Goal: Task Accomplishment & Management: Use online tool/utility

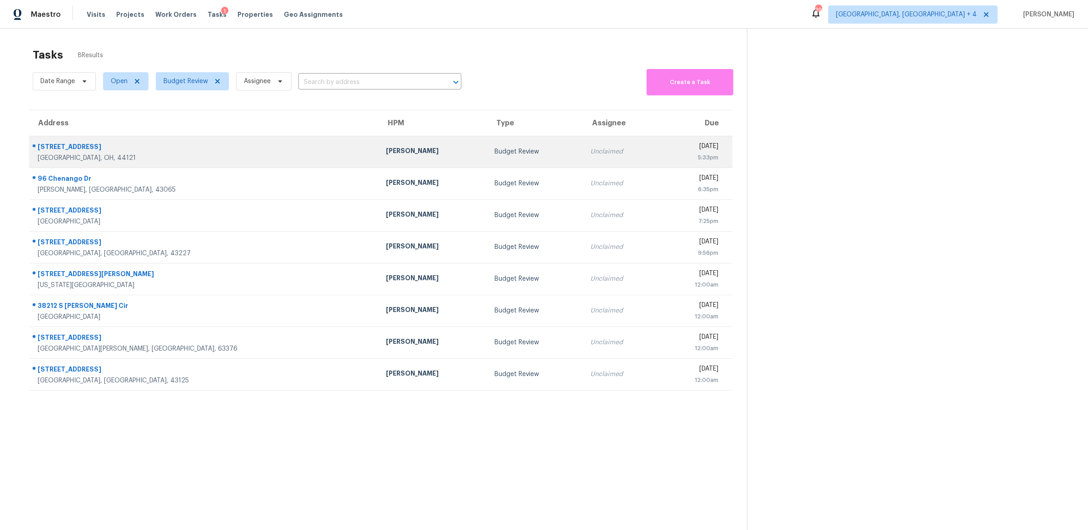
click at [386, 150] on div "Marissa Casias" at bounding box center [433, 151] width 94 height 11
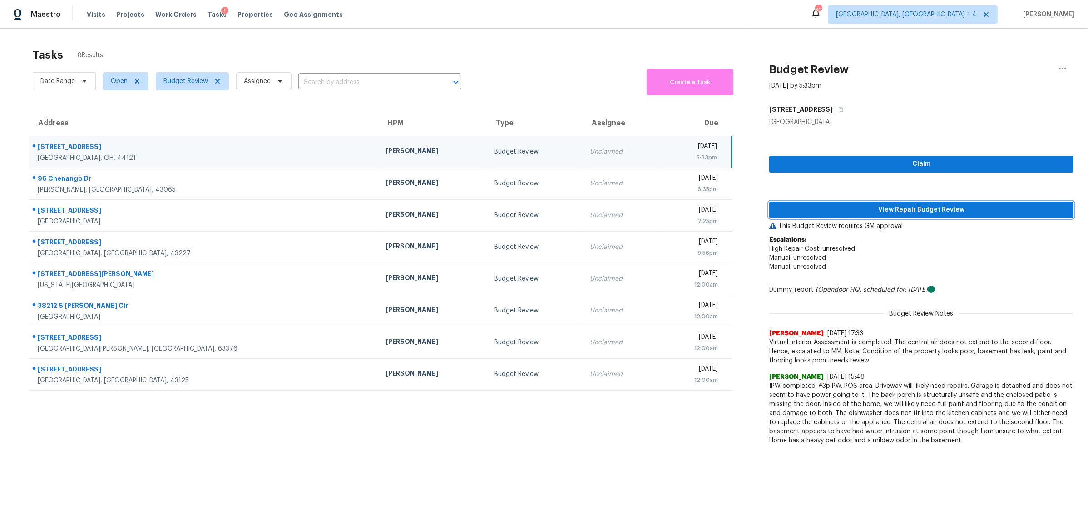
click at [845, 213] on span "View Repair Budget Review" at bounding box center [922, 209] width 290 height 11
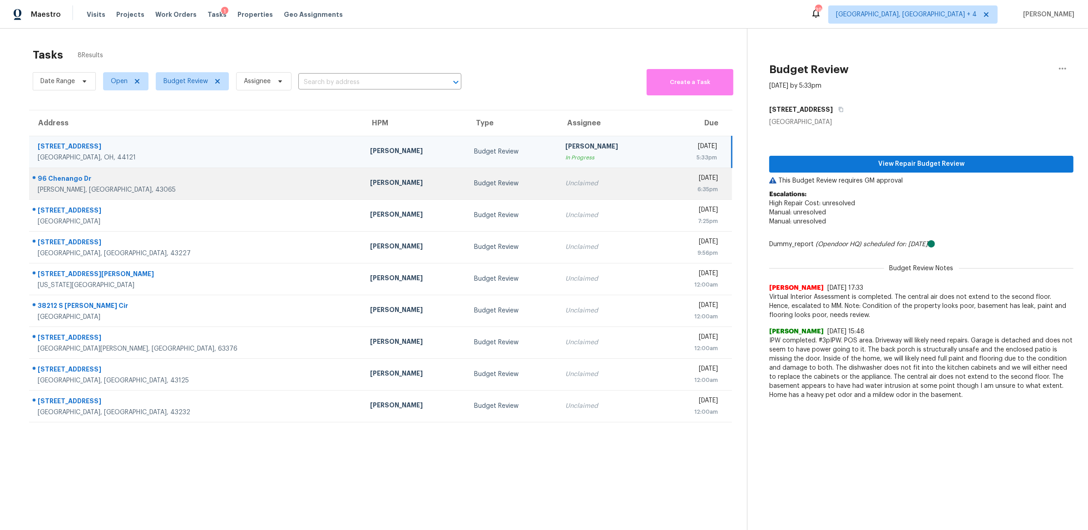
click at [565, 186] on div "Unclaimed" at bounding box center [609, 183] width 89 height 9
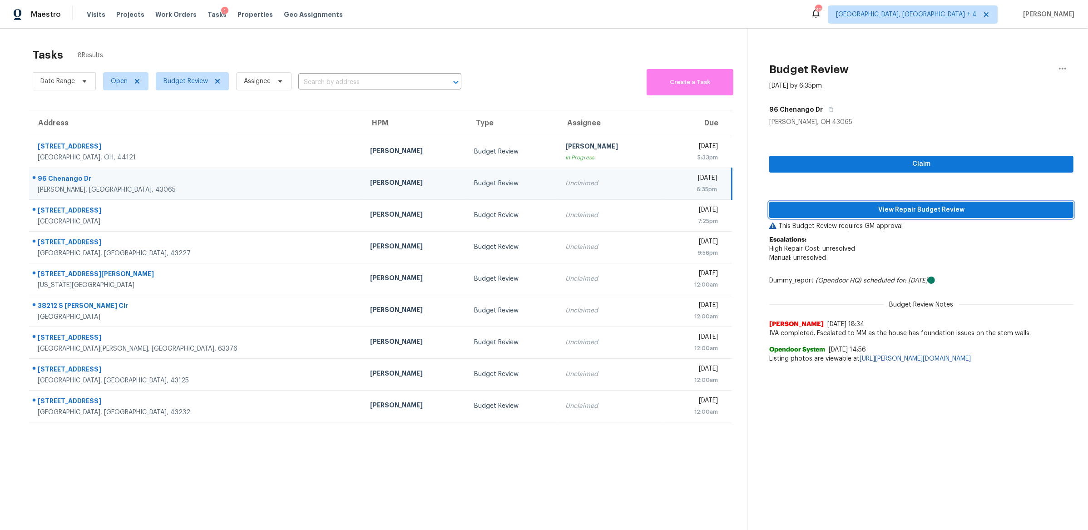
click at [820, 208] on span "View Repair Budget Review" at bounding box center [922, 209] width 290 height 11
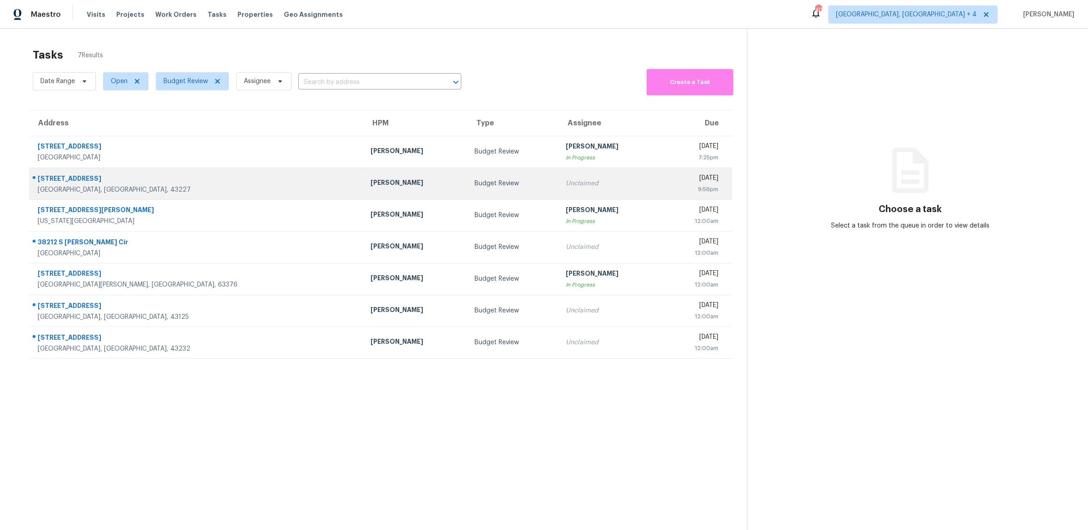
click at [663, 197] on td "[DATE] 9:56pm" at bounding box center [697, 184] width 69 height 32
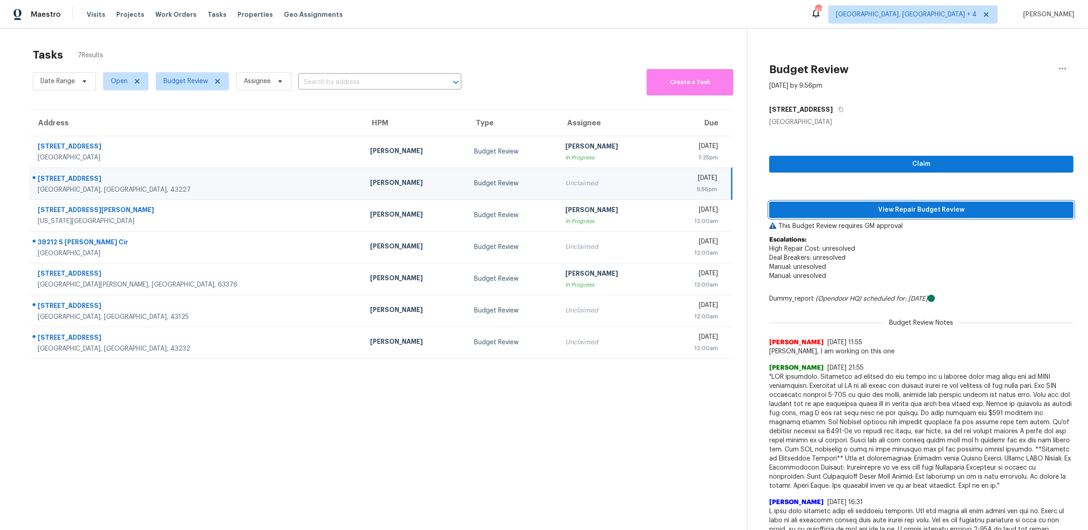
click at [872, 212] on span "View Repair Budget Review" at bounding box center [922, 209] width 290 height 11
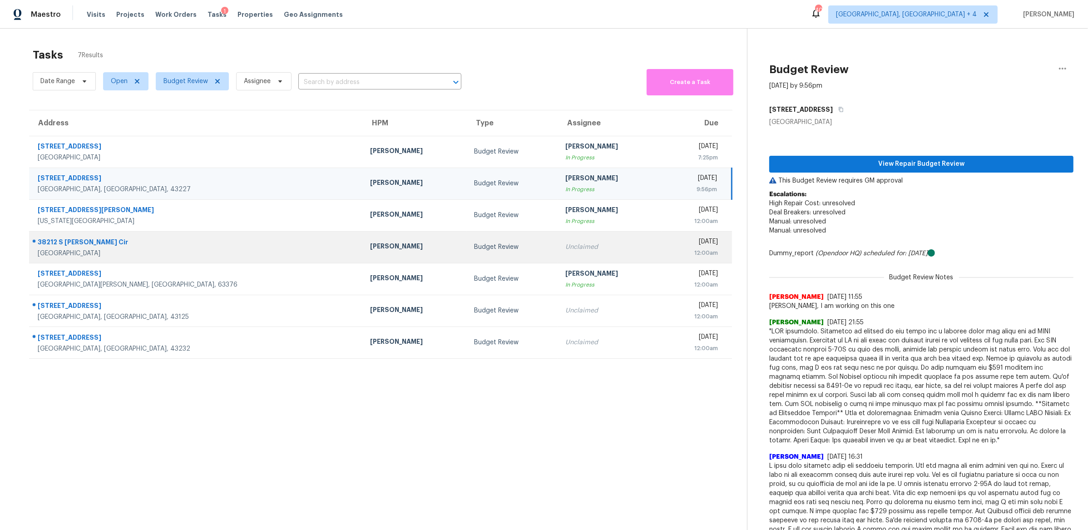
click at [558, 254] on td "Unclaimed" at bounding box center [610, 247] width 104 height 32
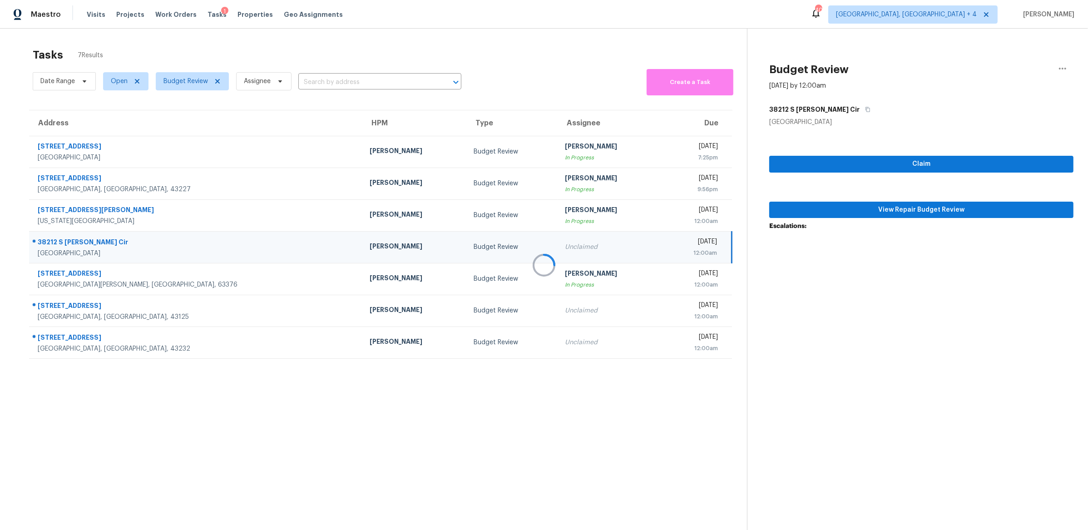
click at [829, 209] on div at bounding box center [544, 265] width 1088 height 530
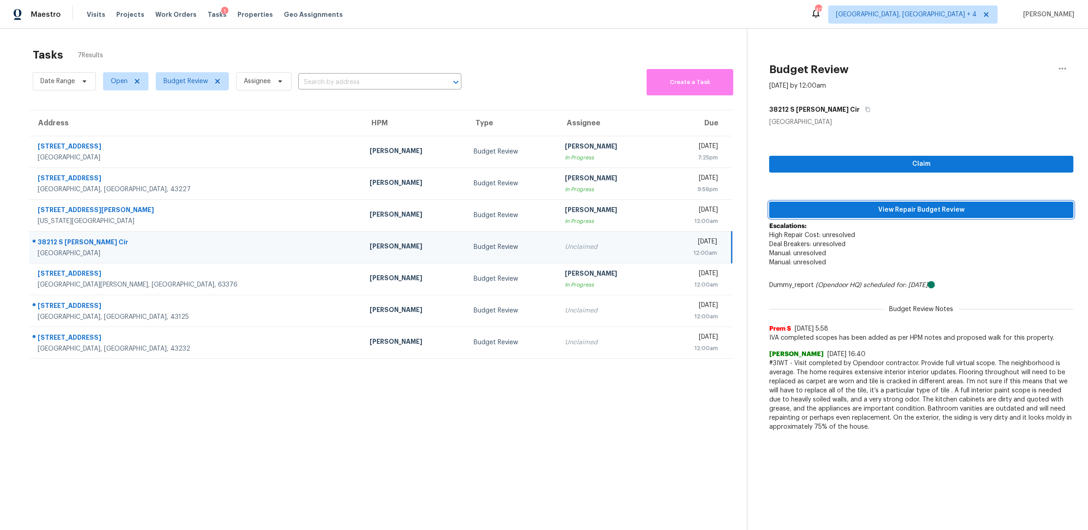
click at [884, 209] on span "View Repair Budget Review" at bounding box center [922, 209] width 290 height 11
